Goal: Navigation & Orientation: Find specific page/section

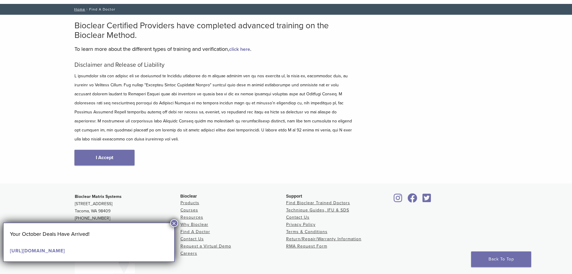
scroll to position [74, 0]
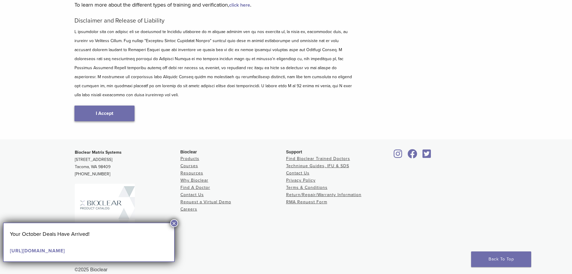
click at [102, 106] on link "I Accept" at bounding box center [104, 113] width 60 height 16
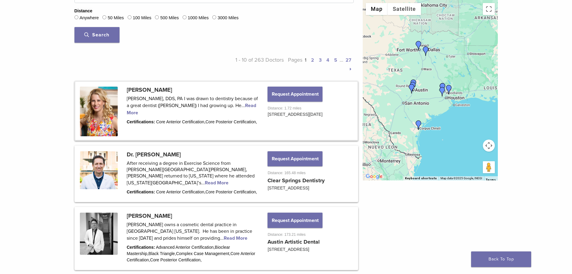
scroll to position [246, 0]
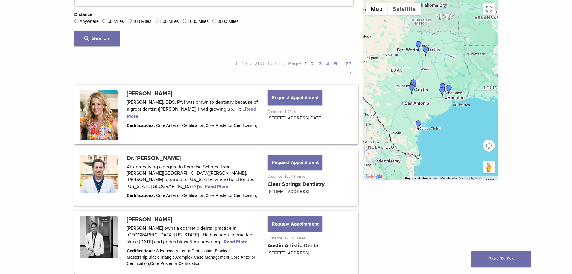
click at [311, 64] on link "2" at bounding box center [312, 64] width 3 height 6
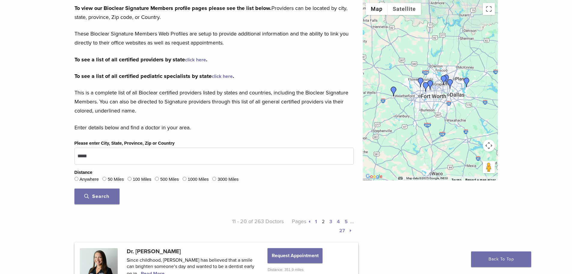
scroll to position [156, 0]
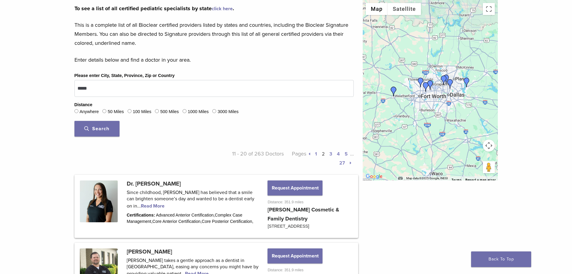
click at [329, 152] on link "3" at bounding box center [330, 154] width 3 height 6
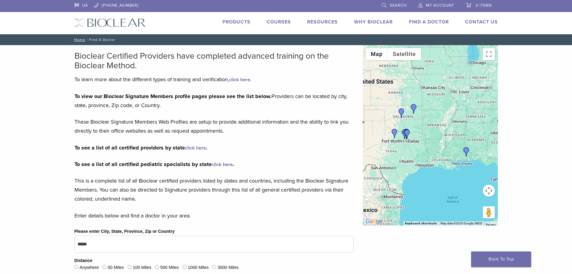
click at [402, 183] on div at bounding box center [430, 135] width 135 height 180
